Goal: Information Seeking & Learning: Learn about a topic

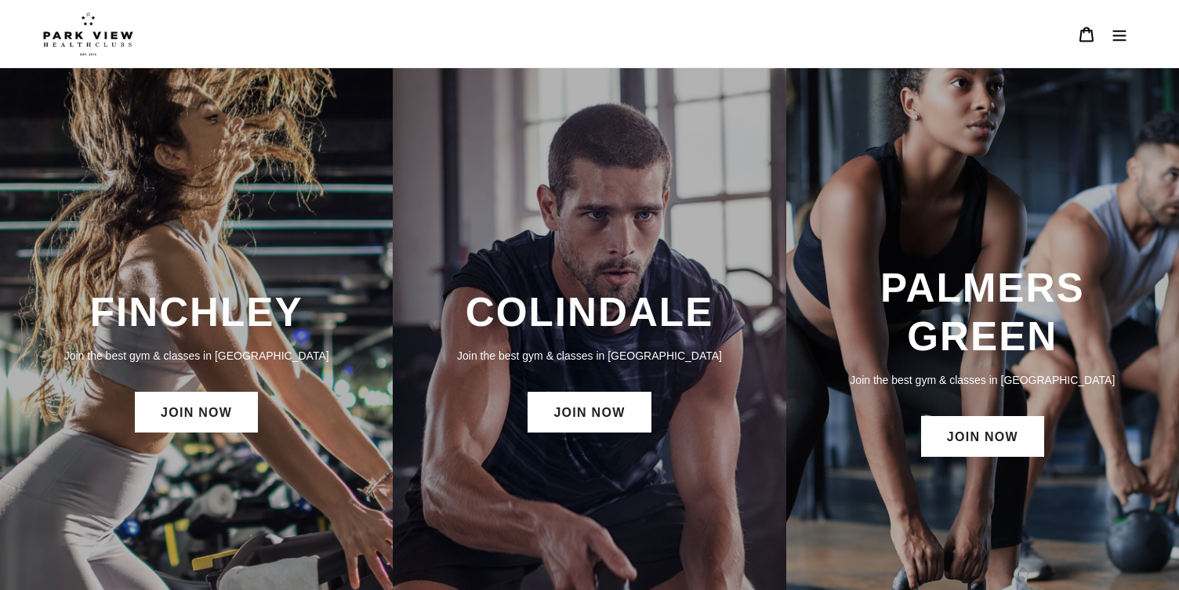
click at [100, 295] on h3 "FINCHLEY" at bounding box center [196, 312] width 361 height 48
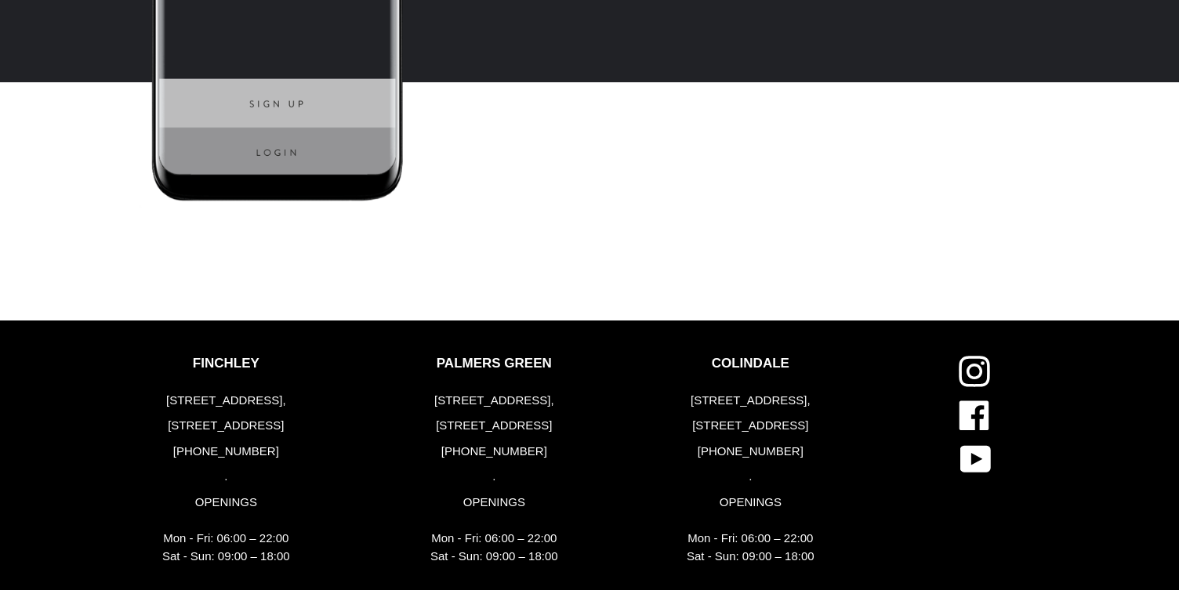
scroll to position [3825, 0]
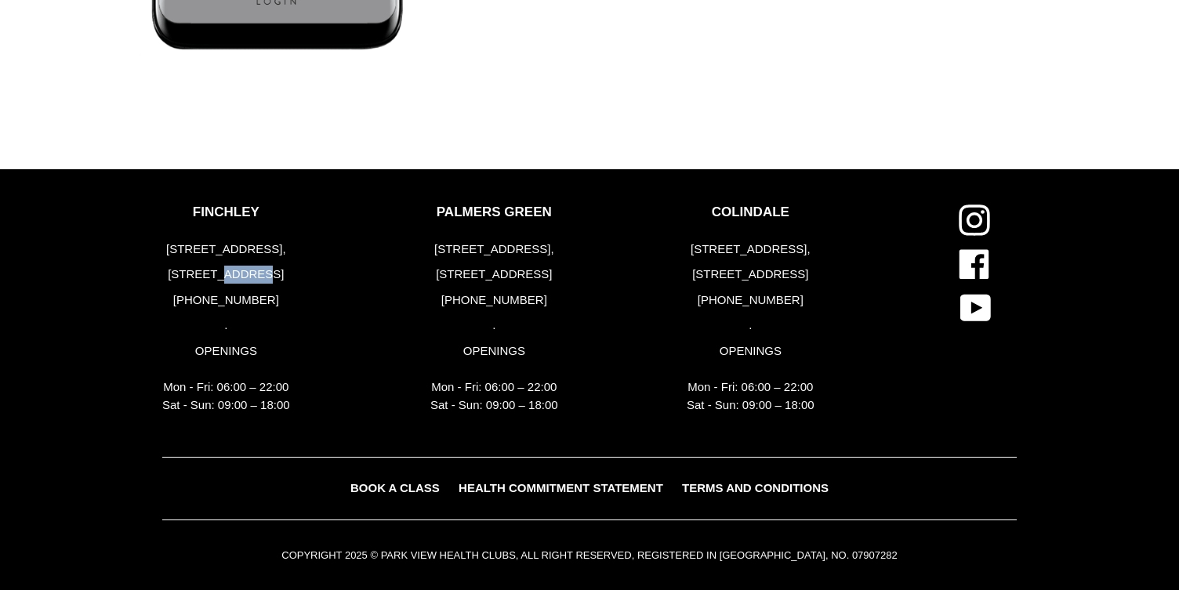
drag, startPoint x: 278, startPoint y: 272, endPoint x: 229, endPoint y: 274, distance: 49.4
click at [229, 274] on p "[STREET_ADDRESS]" at bounding box center [226, 275] width 128 height 18
copy p "N3 1LP"
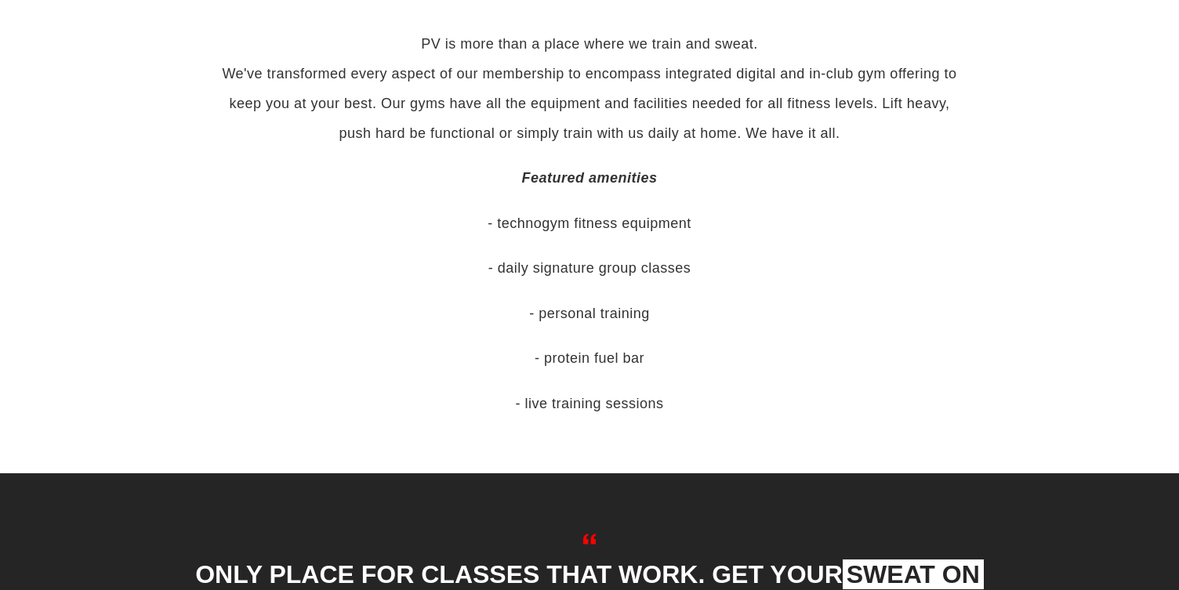
scroll to position [0, 0]
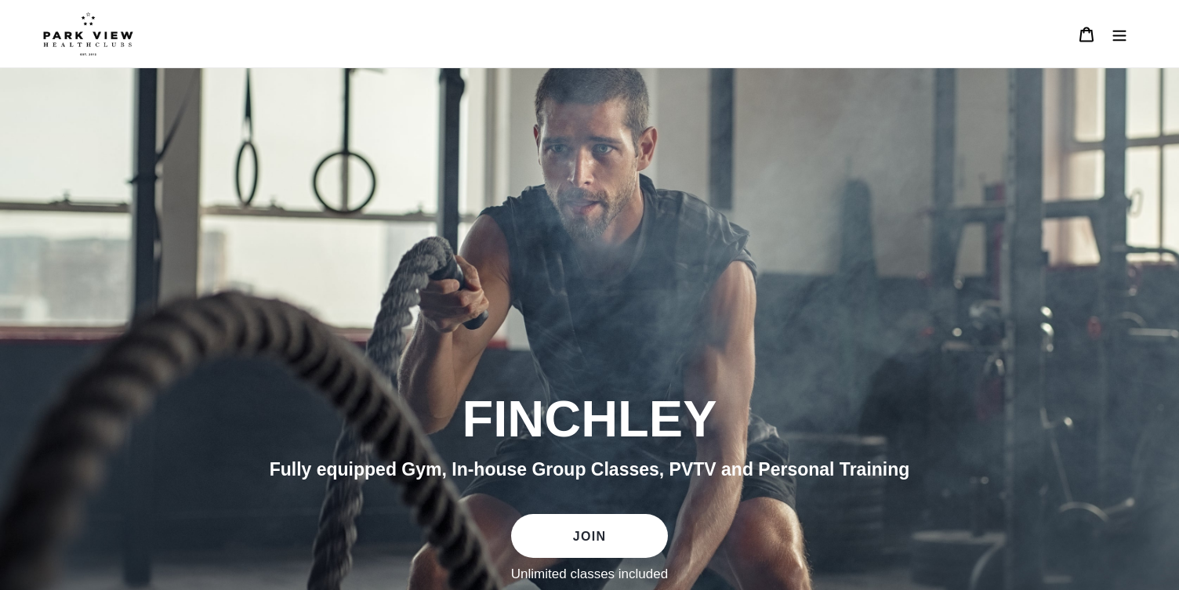
click at [1123, 36] on icon "Menu" at bounding box center [1119, 35] width 16 height 16
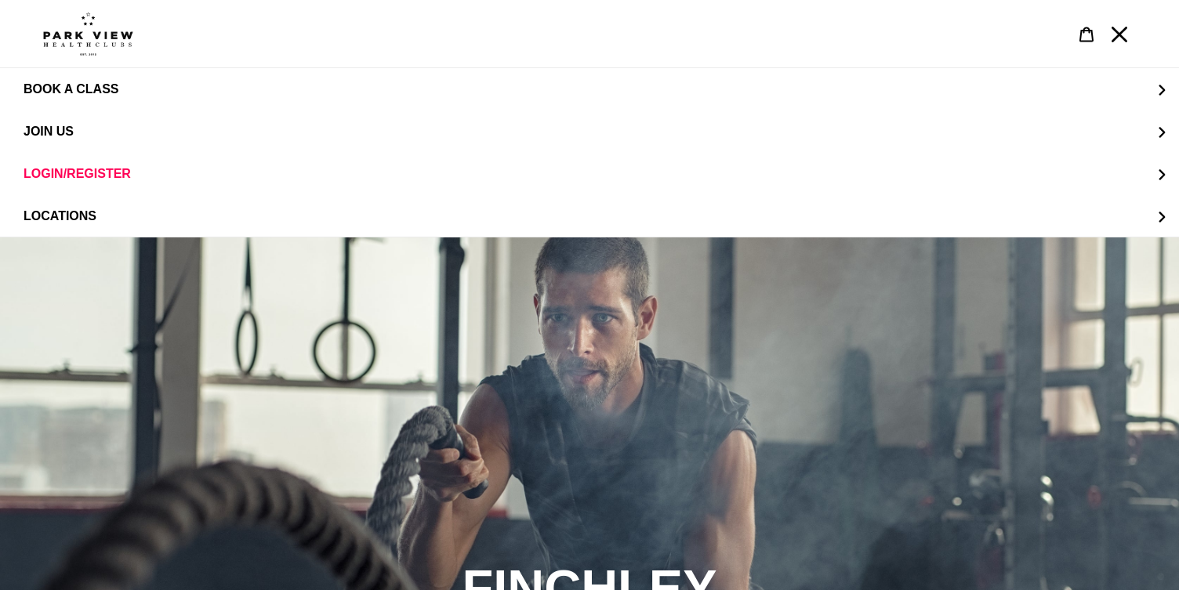
click at [187, 348] on div "slideshow" at bounding box center [589, 532] width 1179 height 590
click at [406, 382] on div "slideshow" at bounding box center [589, 532] width 1179 height 590
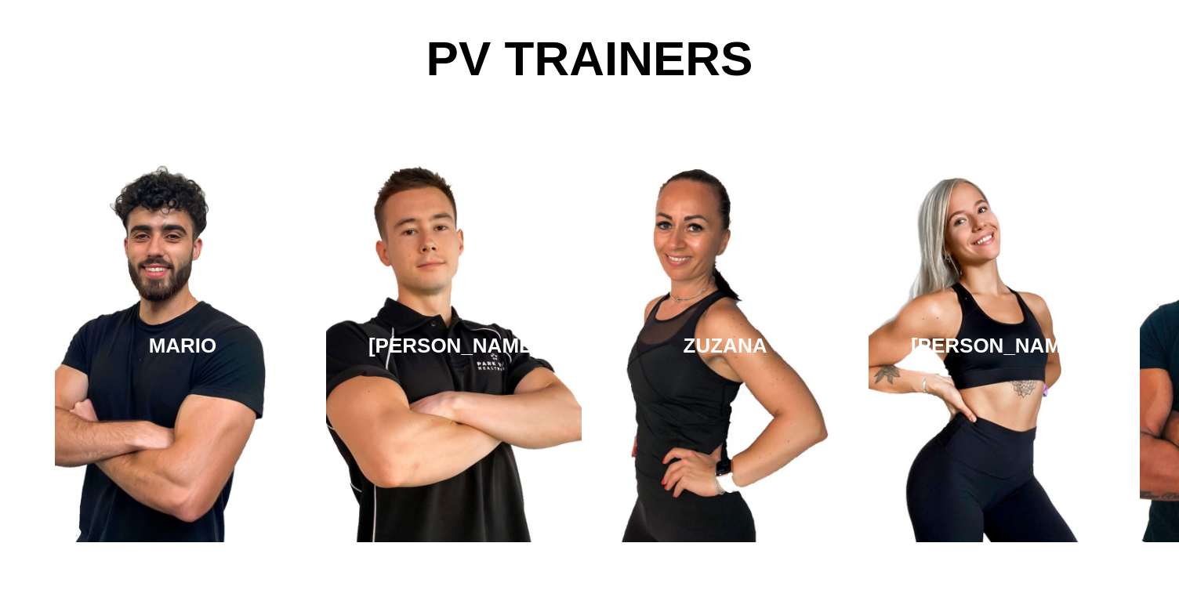
scroll to position [3050, 0]
